Goal: Task Accomplishment & Management: Manage account settings

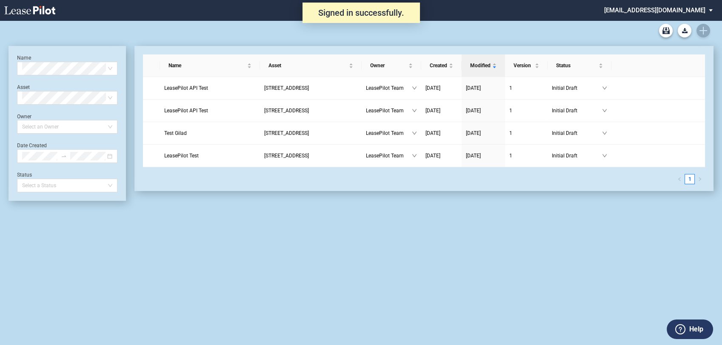
drag, startPoint x: 0, startPoint y: 0, endPoint x: 670, endPoint y: 9, distance: 670.1
click at [670, 9] on md-select "admin@leasepilot.co Change Password 2-Factor Authentication Admin Area Form Man…" at bounding box center [662, 9] width 117 height 19
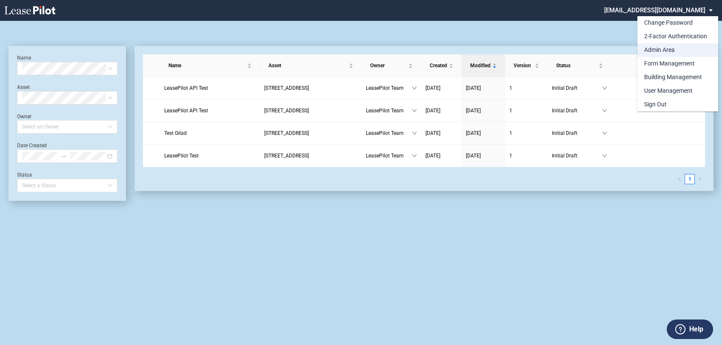
click at [671, 51] on div "Admin Area" at bounding box center [660, 50] width 31 height 9
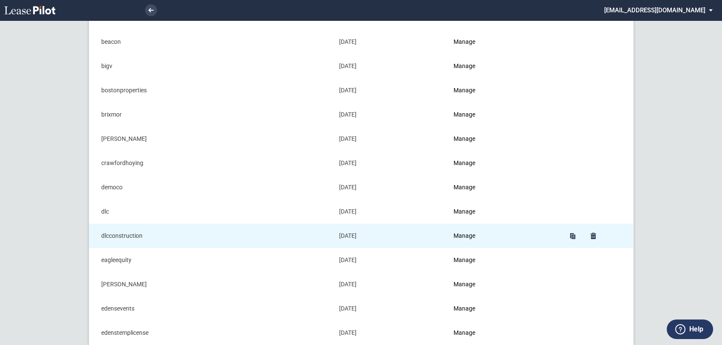
scroll to position [142, 0]
click at [464, 235] on link "Manage" at bounding box center [465, 237] width 22 height 7
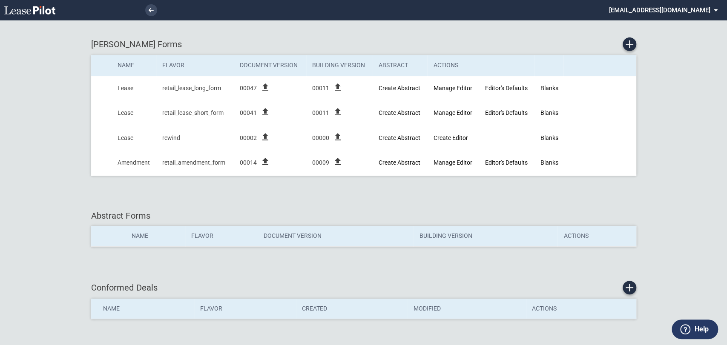
click at [687, 10] on md-select "[EMAIL_ADDRESS][DOMAIN_NAME] Change Password 2-Factor Authentication Admin Area…" at bounding box center [666, 9] width 117 height 19
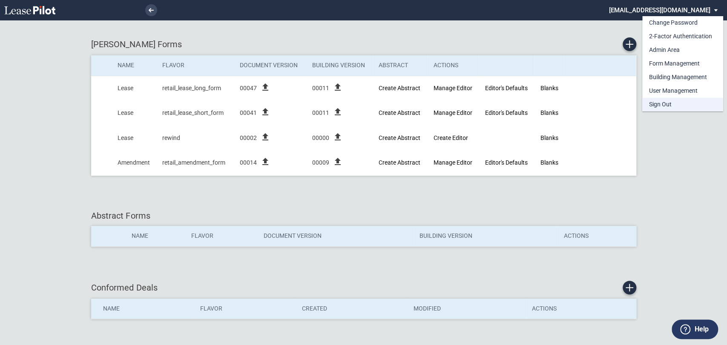
click at [670, 103] on div "Sign Out" at bounding box center [660, 104] width 23 height 9
